Goal: Register for event/course

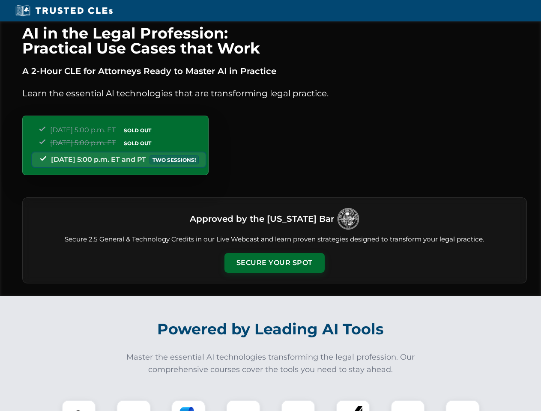
click at [274, 263] on button "Secure Your Spot" at bounding box center [274, 263] width 100 height 20
click at [79, 406] on img at bounding box center [78, 417] width 25 height 25
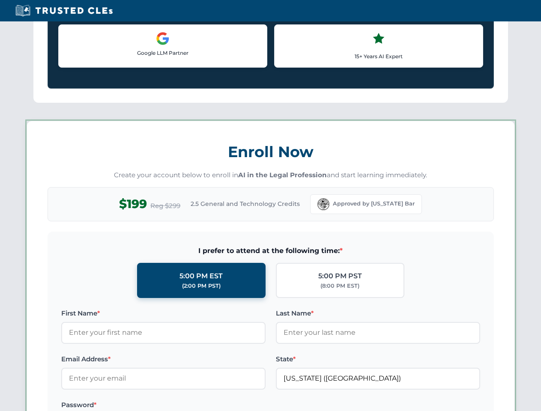
click at [188, 406] on label "Password *" at bounding box center [163, 405] width 204 height 10
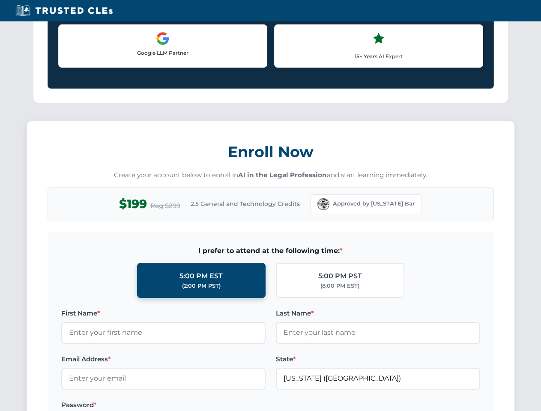
scroll to position [841, 0]
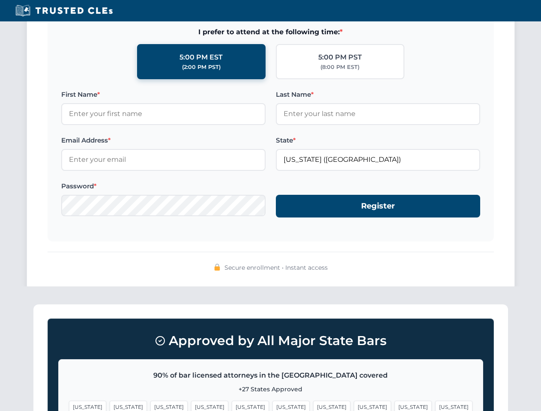
click at [395, 406] on span "[US_STATE]" at bounding box center [413, 407] width 37 height 12
